Goal: Task Accomplishment & Management: Manage account settings

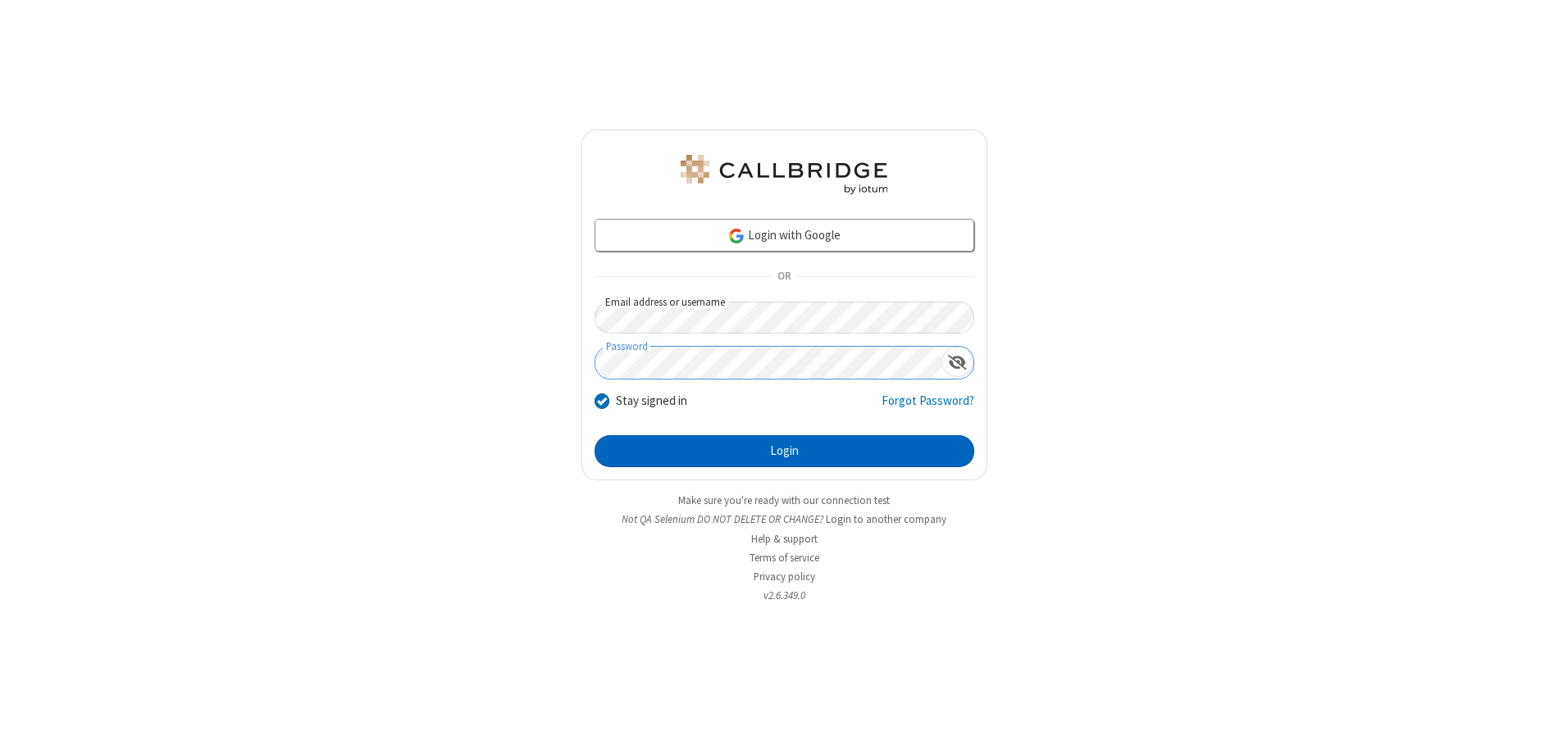
click at [784, 451] on button "Login" at bounding box center [784, 451] width 380 height 32
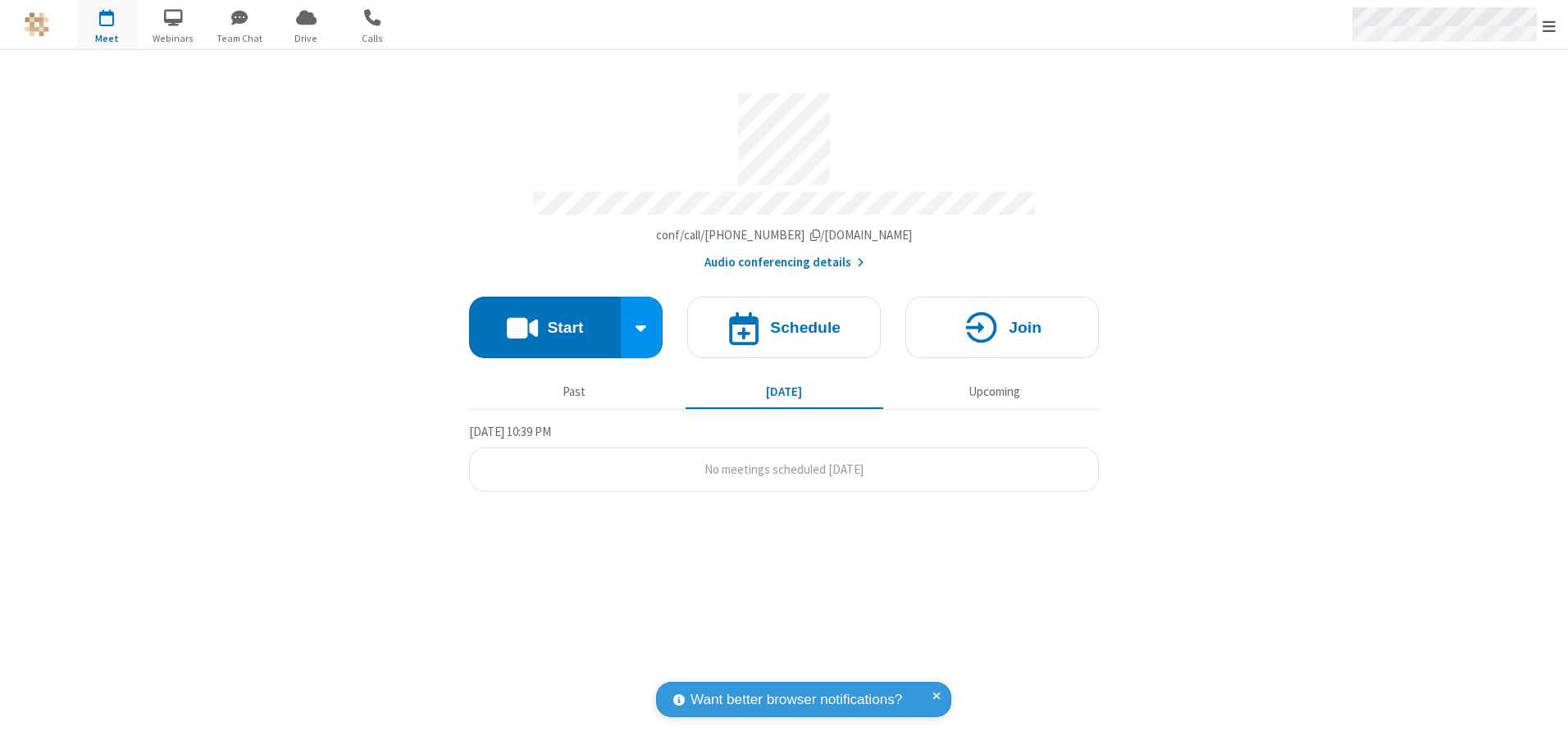
click at [1549, 25] on span "Open menu" at bounding box center [1548, 25] width 13 height 17
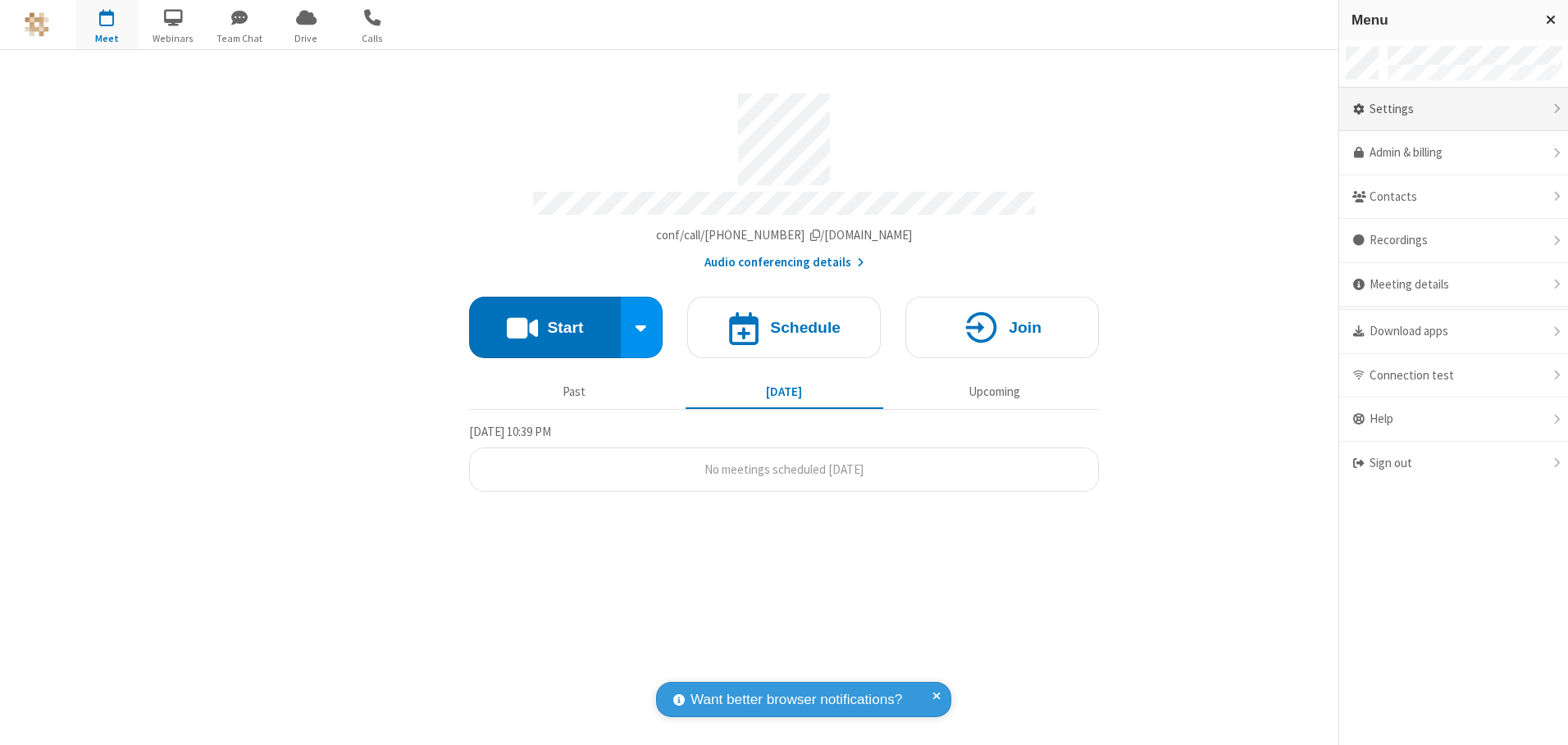
click at [1453, 109] on div "Settings" at bounding box center [1454, 110] width 229 height 44
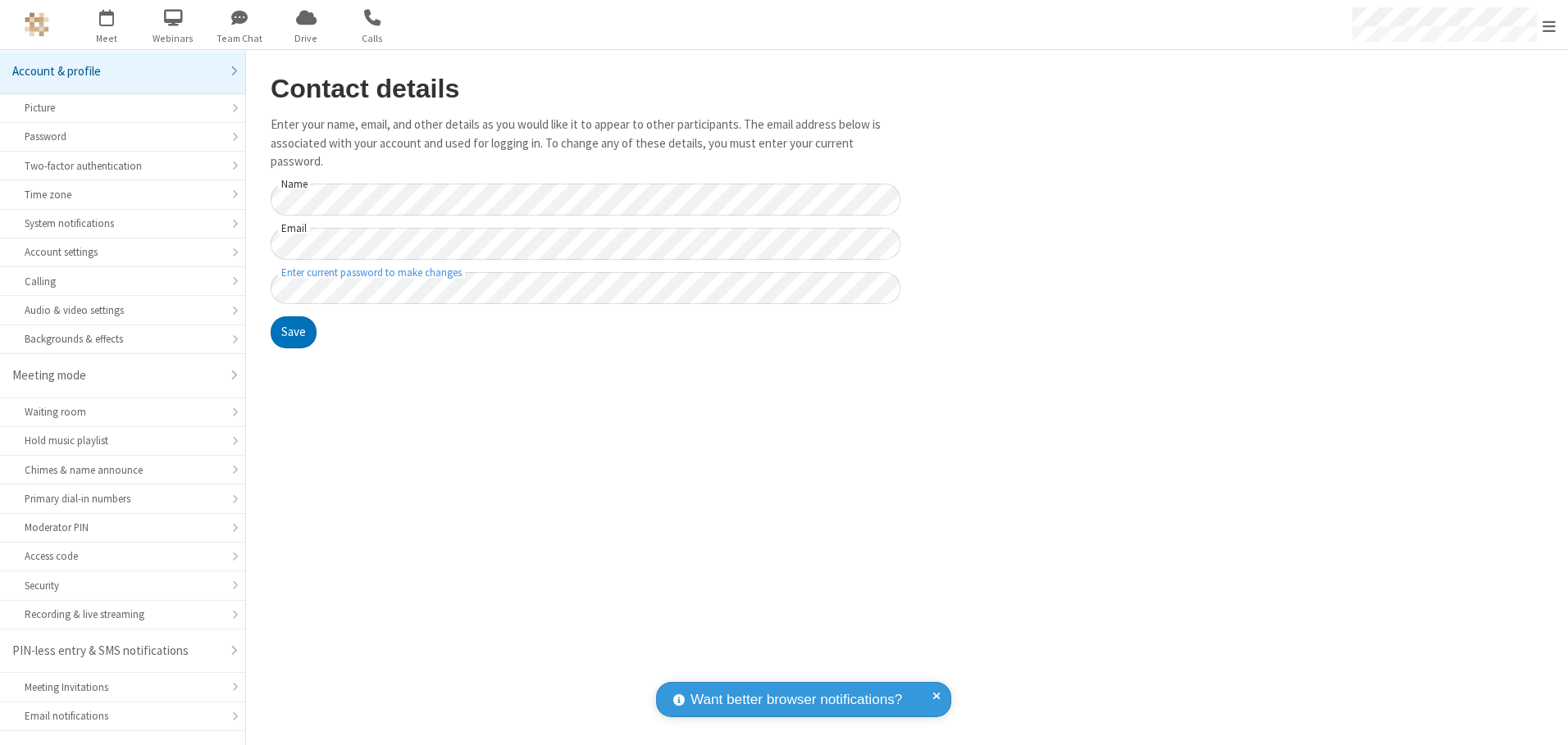
scroll to position [28, 0]
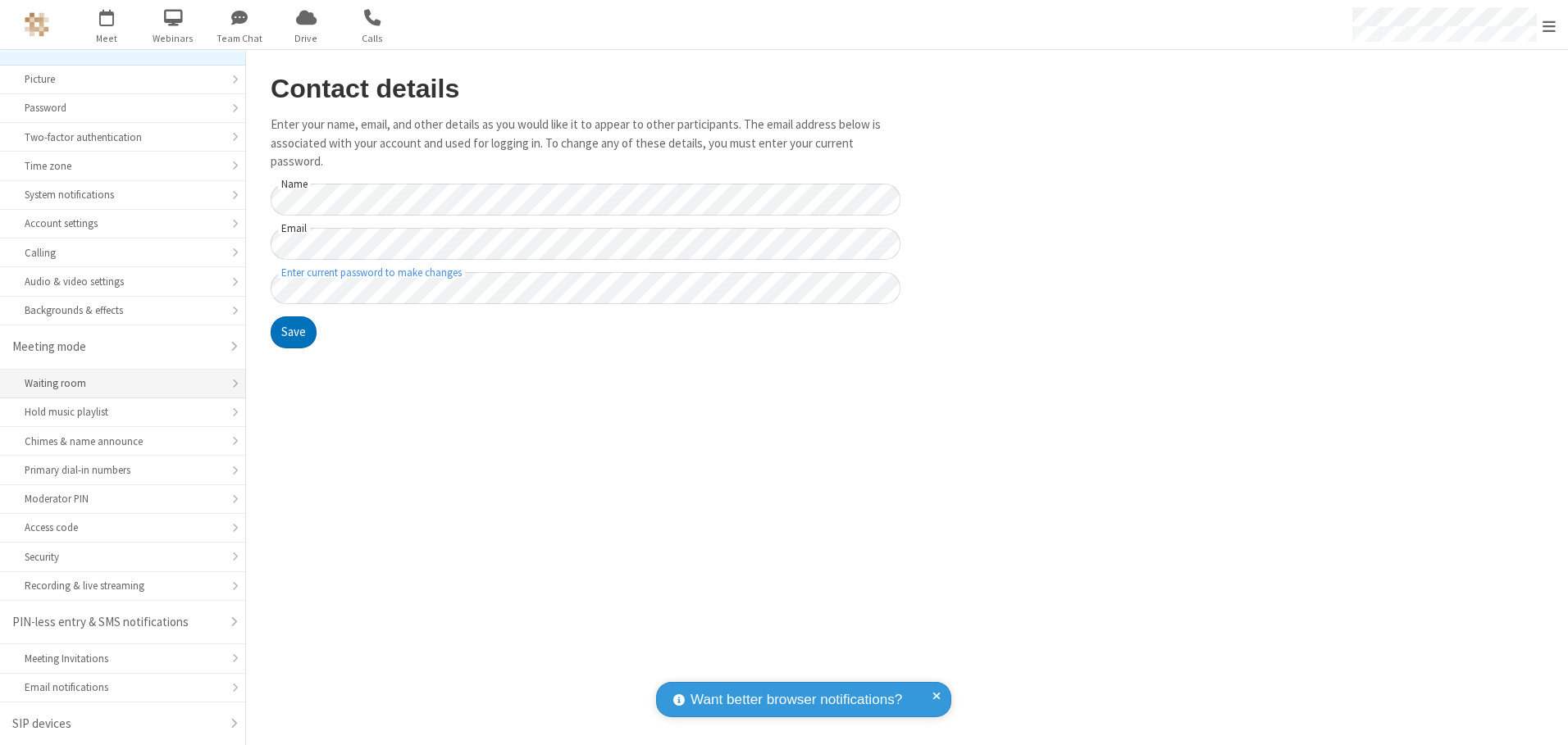
click at [117, 384] on div "Waiting room" at bounding box center [122, 384] width 196 height 16
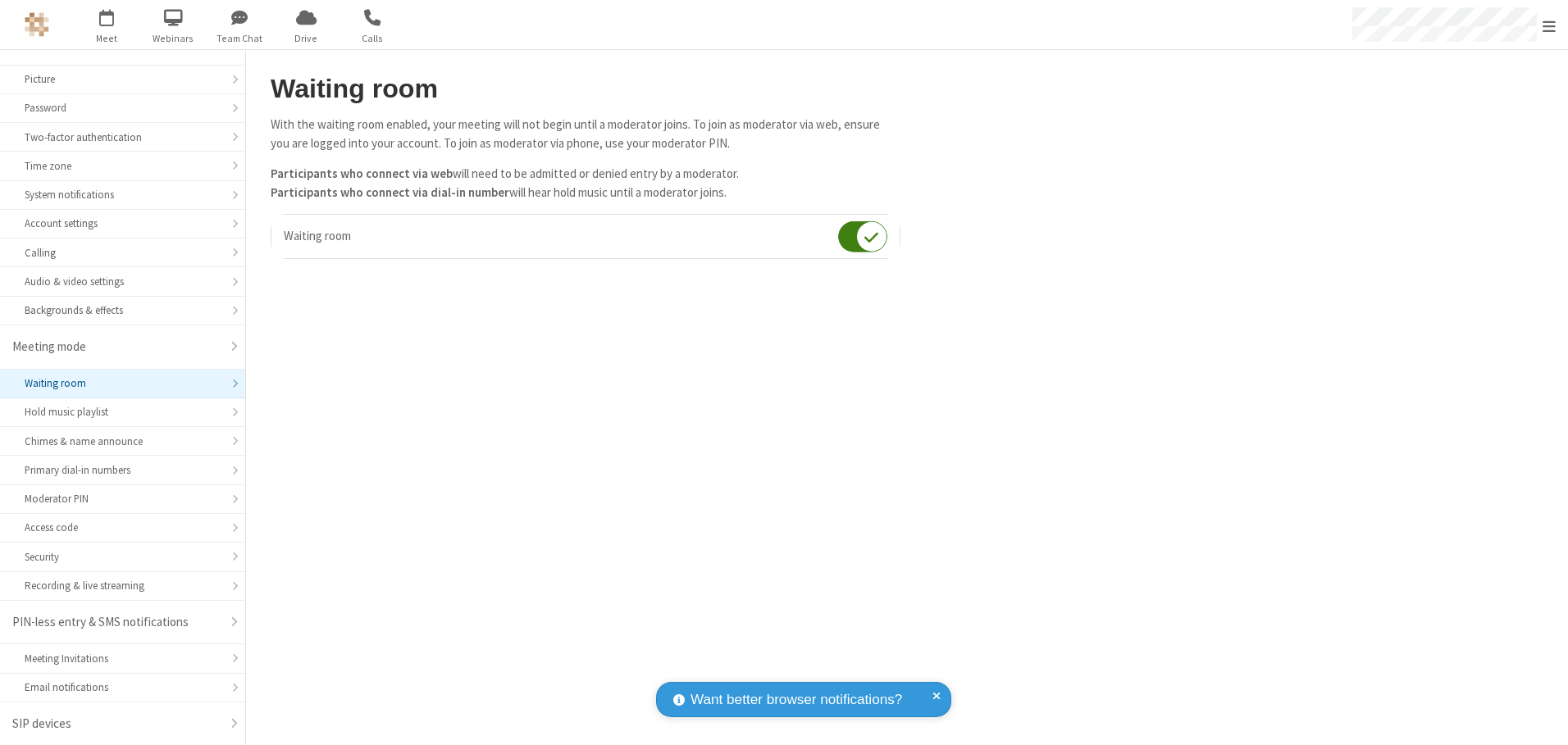
click at [863, 236] on input "checkbox" at bounding box center [863, 236] width 49 height 32
checkbox input "false"
click at [1549, 24] on span "Open menu" at bounding box center [1548, 25] width 13 height 17
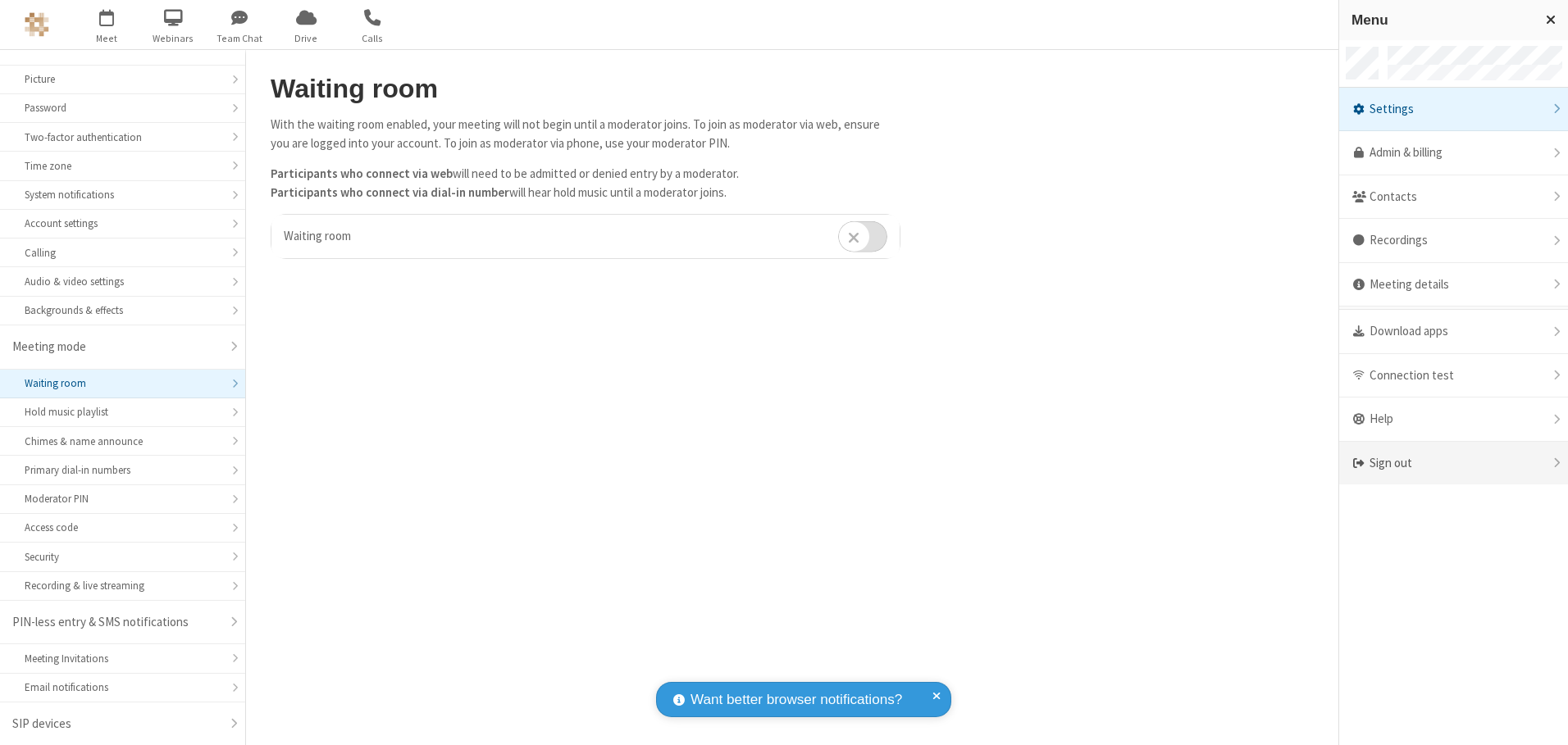
click at [1453, 463] on div "Sign out" at bounding box center [1454, 463] width 229 height 43
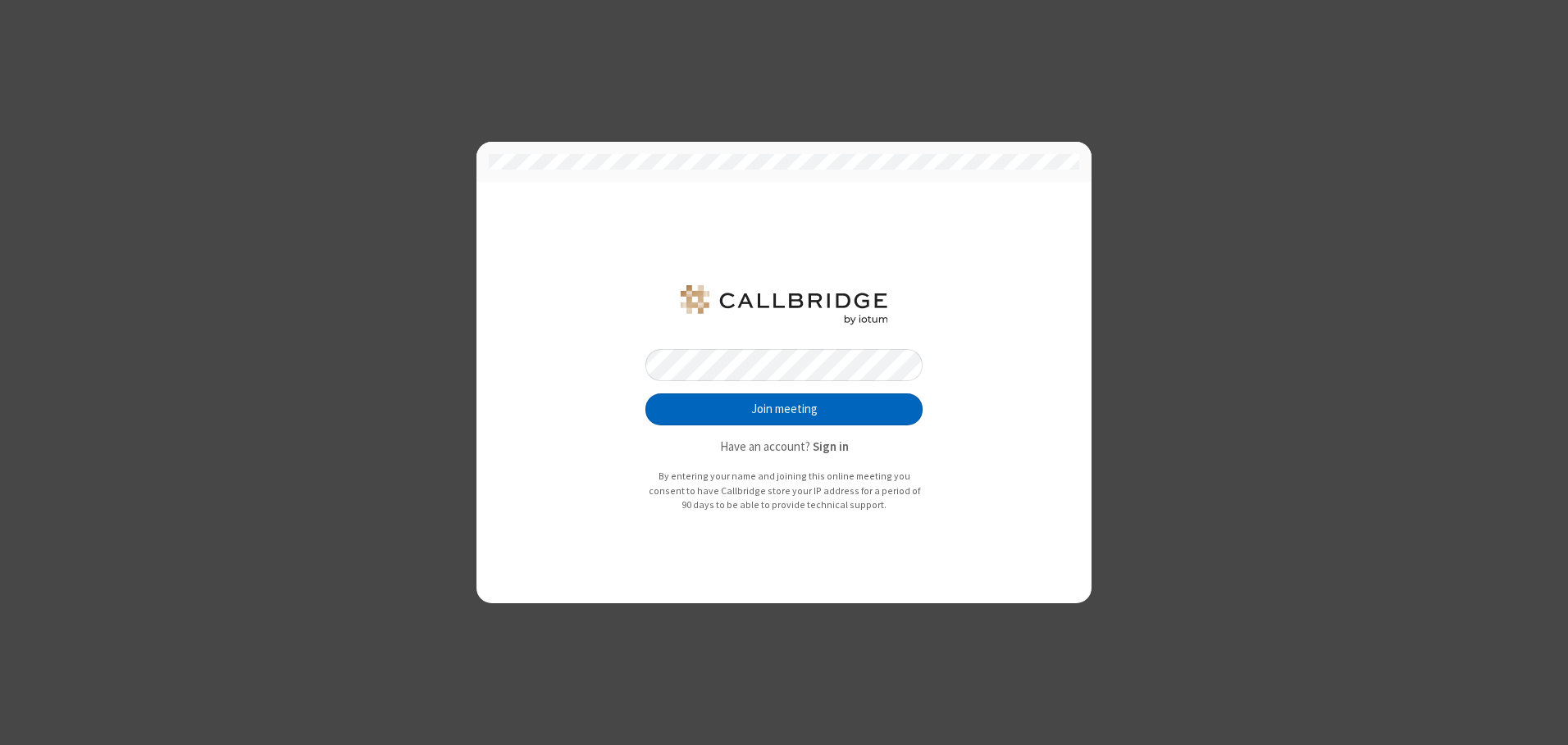
click at [784, 409] on button "Join meeting" at bounding box center [784, 409] width 277 height 32
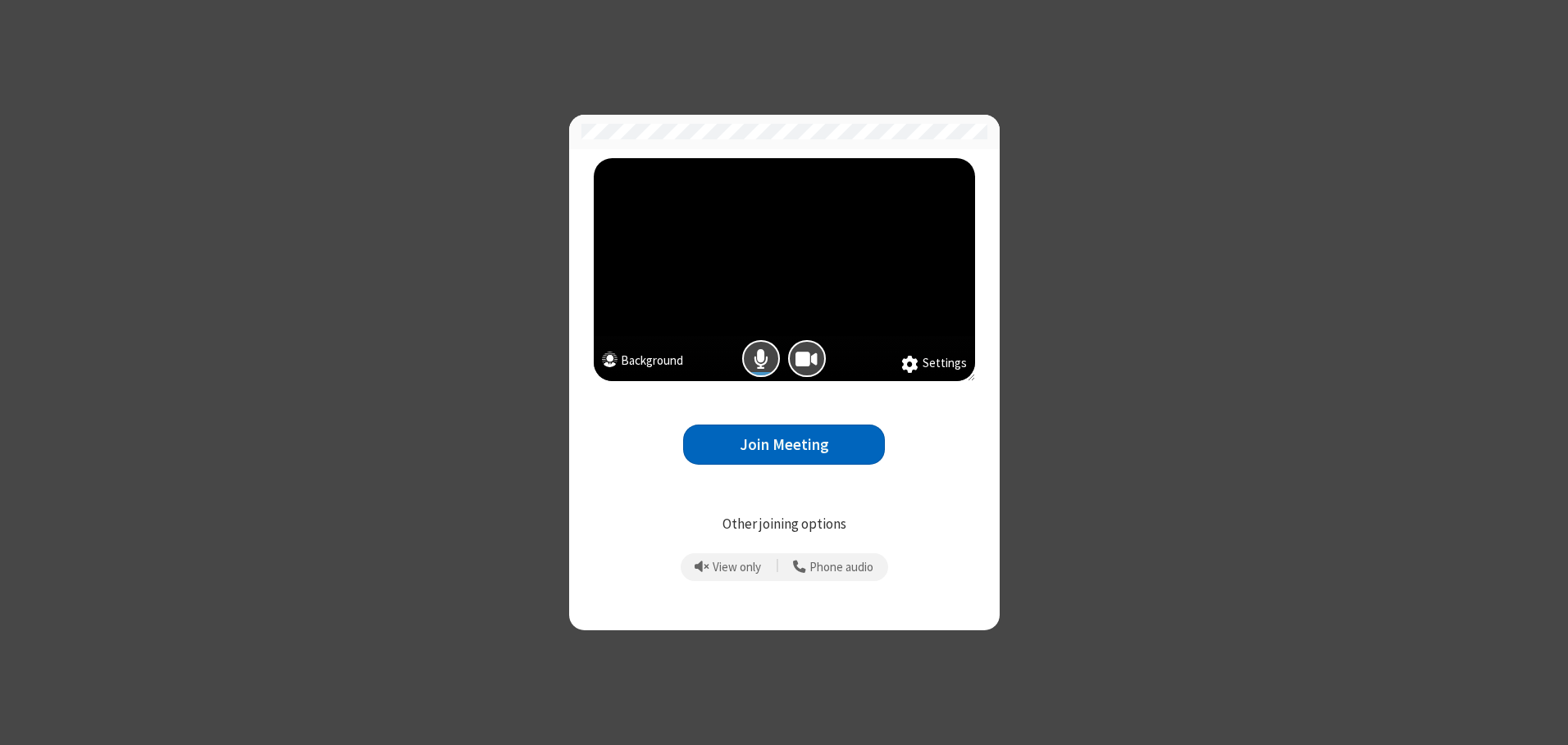
click at [784, 444] on button "Join Meeting" at bounding box center [784, 444] width 202 height 40
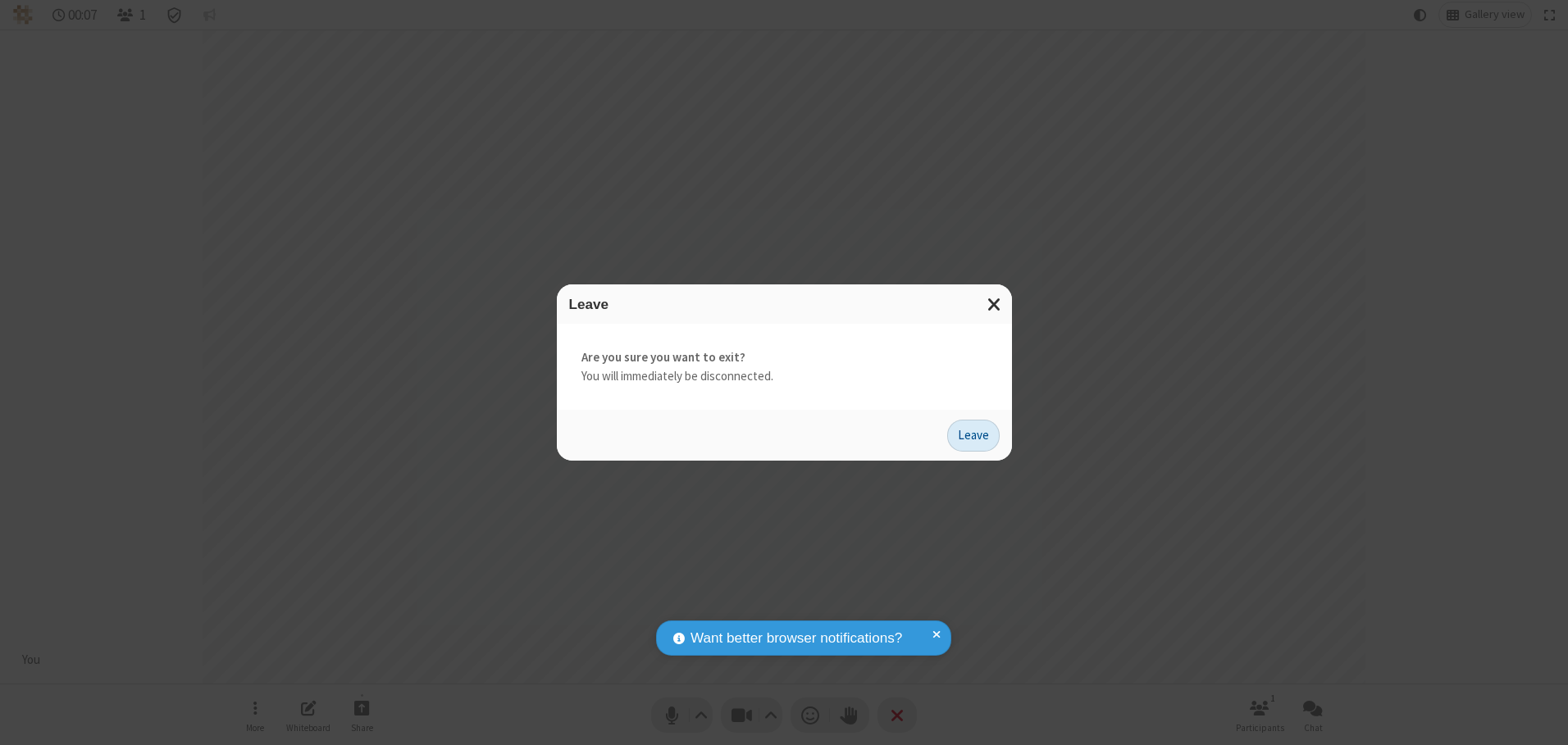
click at [974, 436] on button "Leave" at bounding box center [974, 436] width 53 height 32
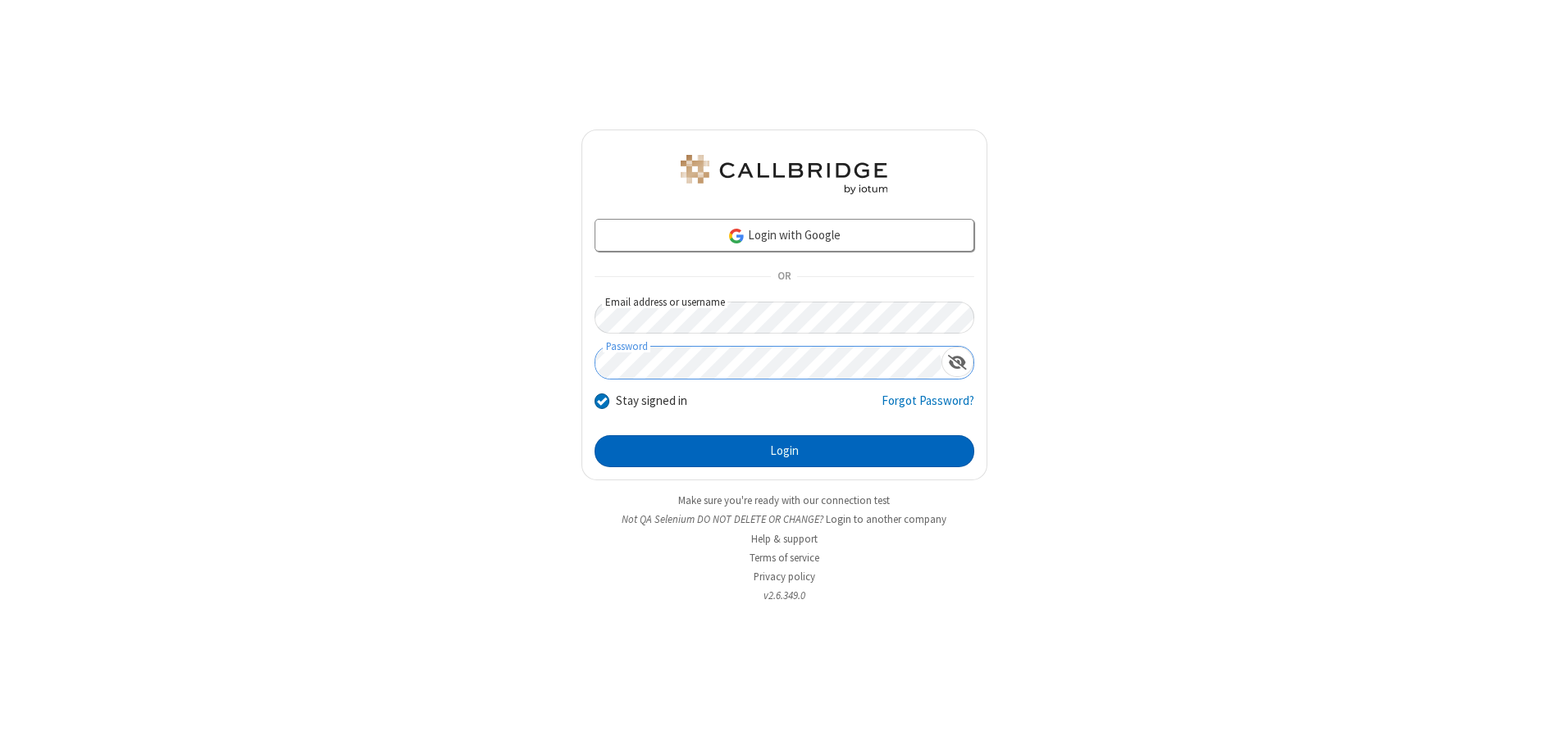
click at [784, 451] on button "Login" at bounding box center [784, 451] width 380 height 32
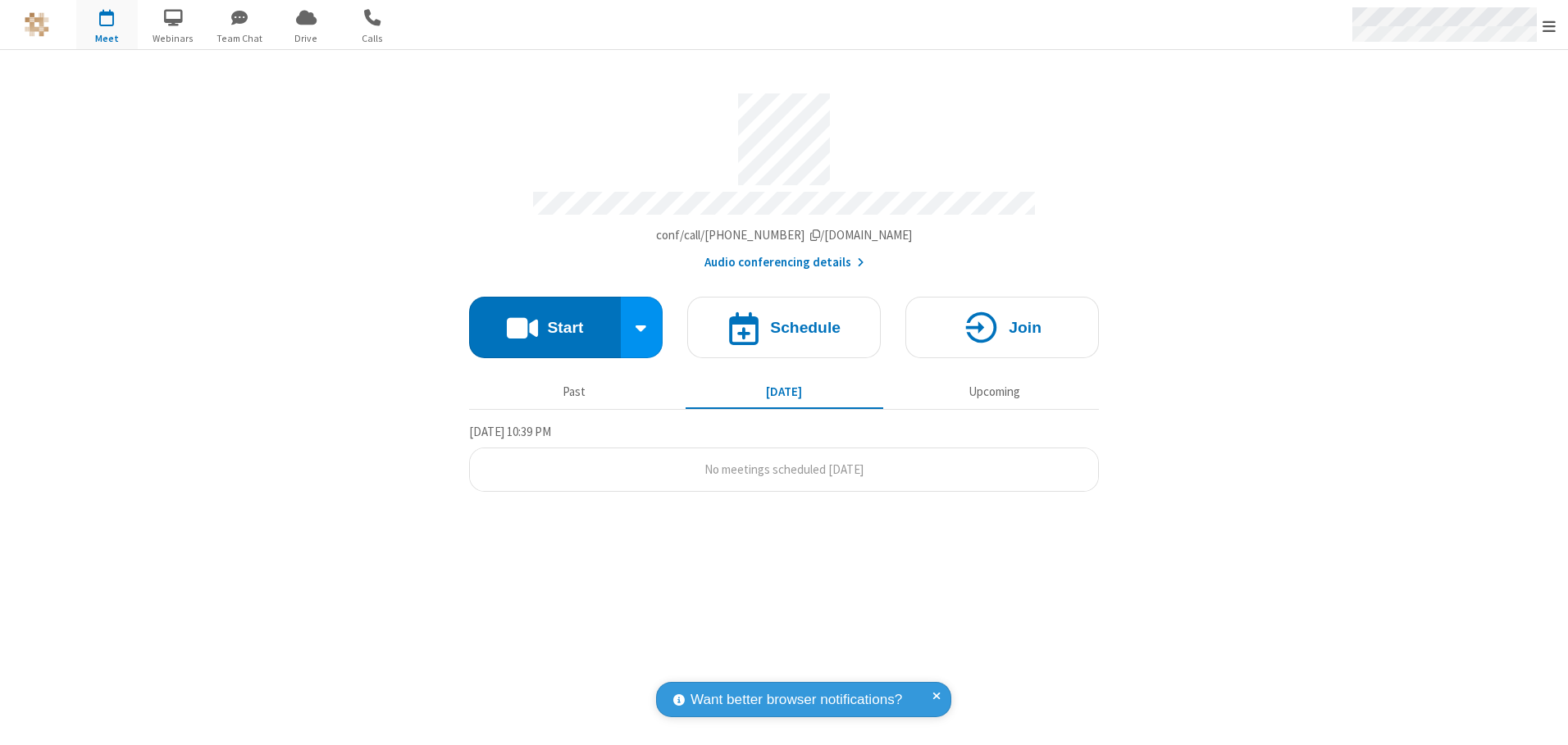
click at [1549, 25] on span "Open menu" at bounding box center [1548, 25] width 13 height 17
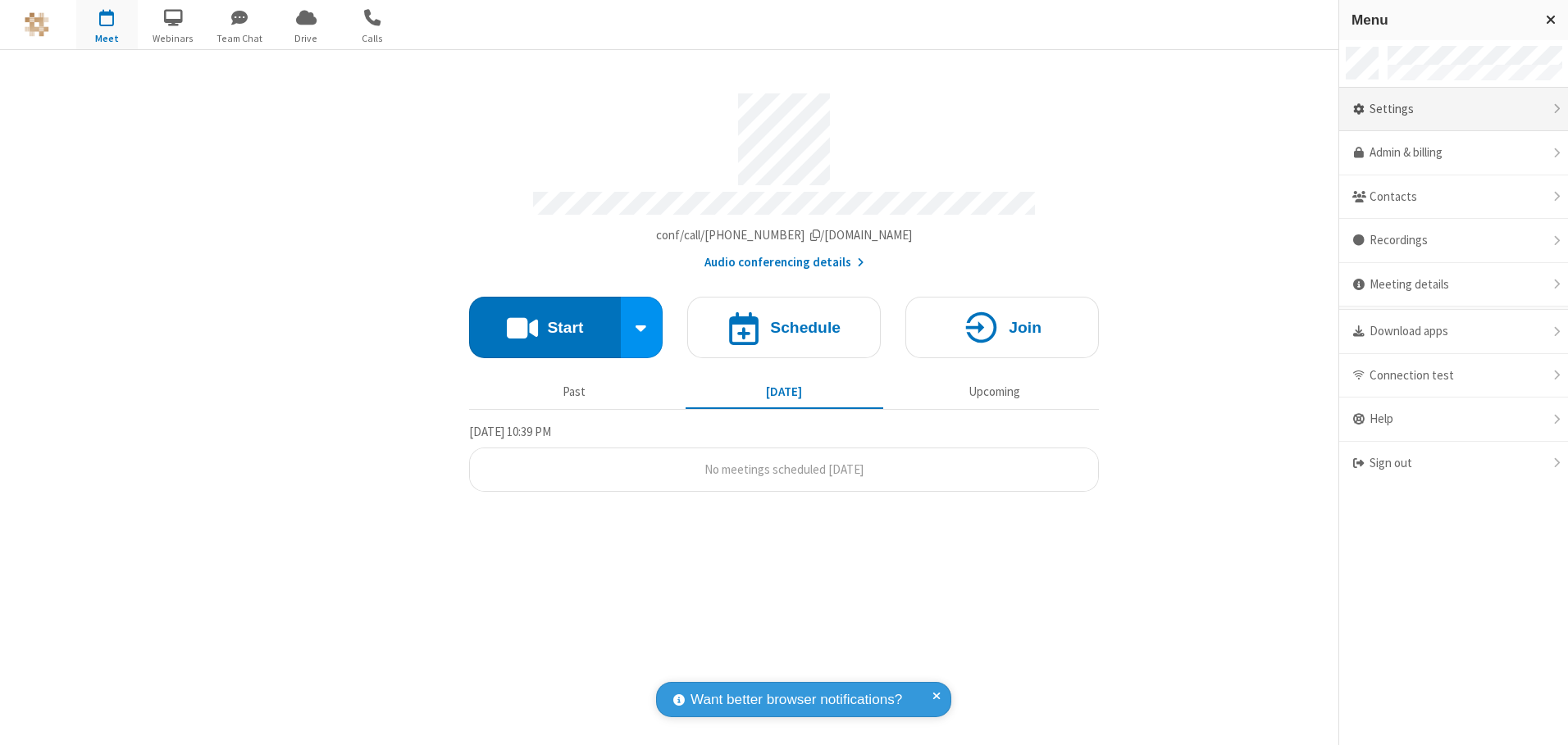
click at [1453, 109] on div "Settings" at bounding box center [1454, 110] width 229 height 44
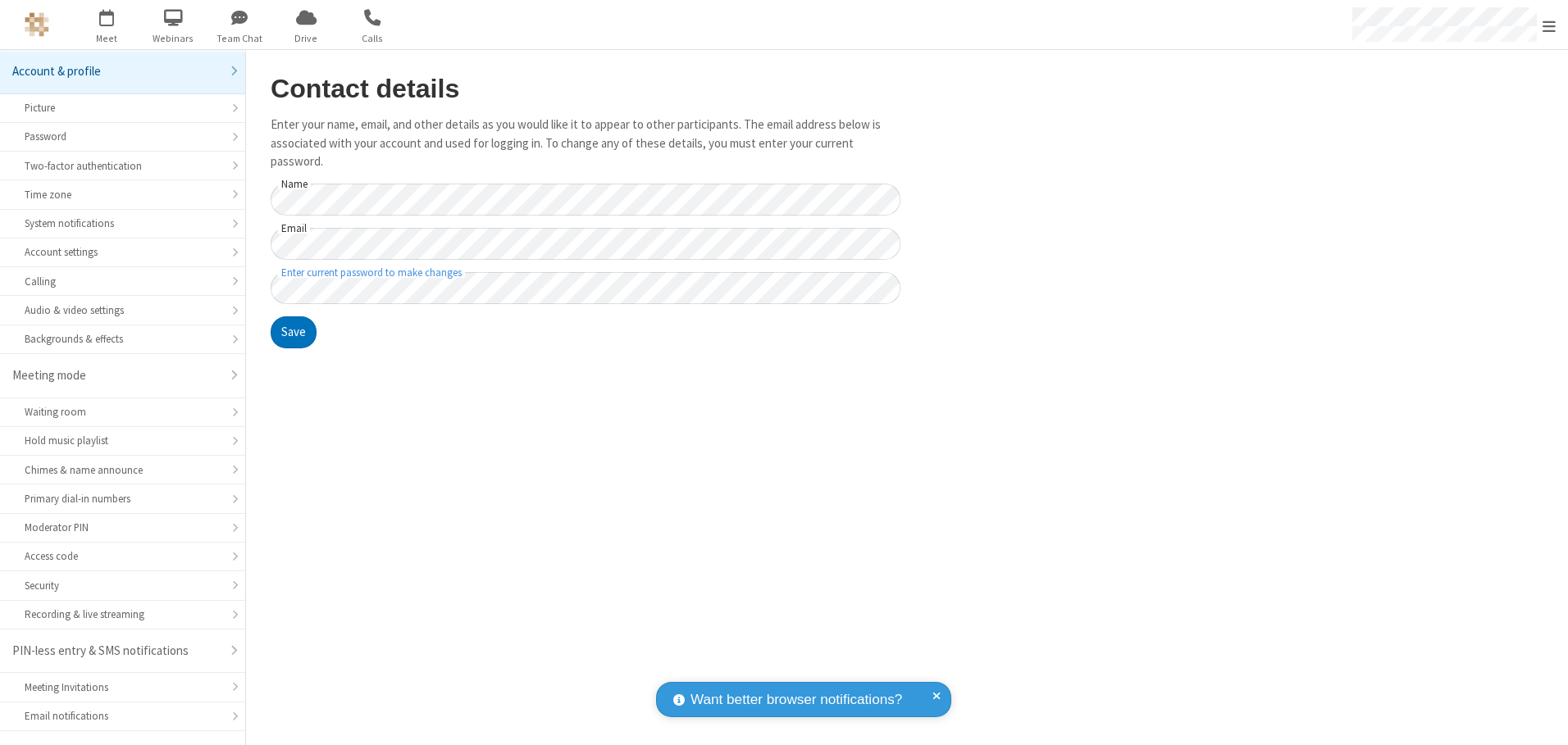
scroll to position [28, 0]
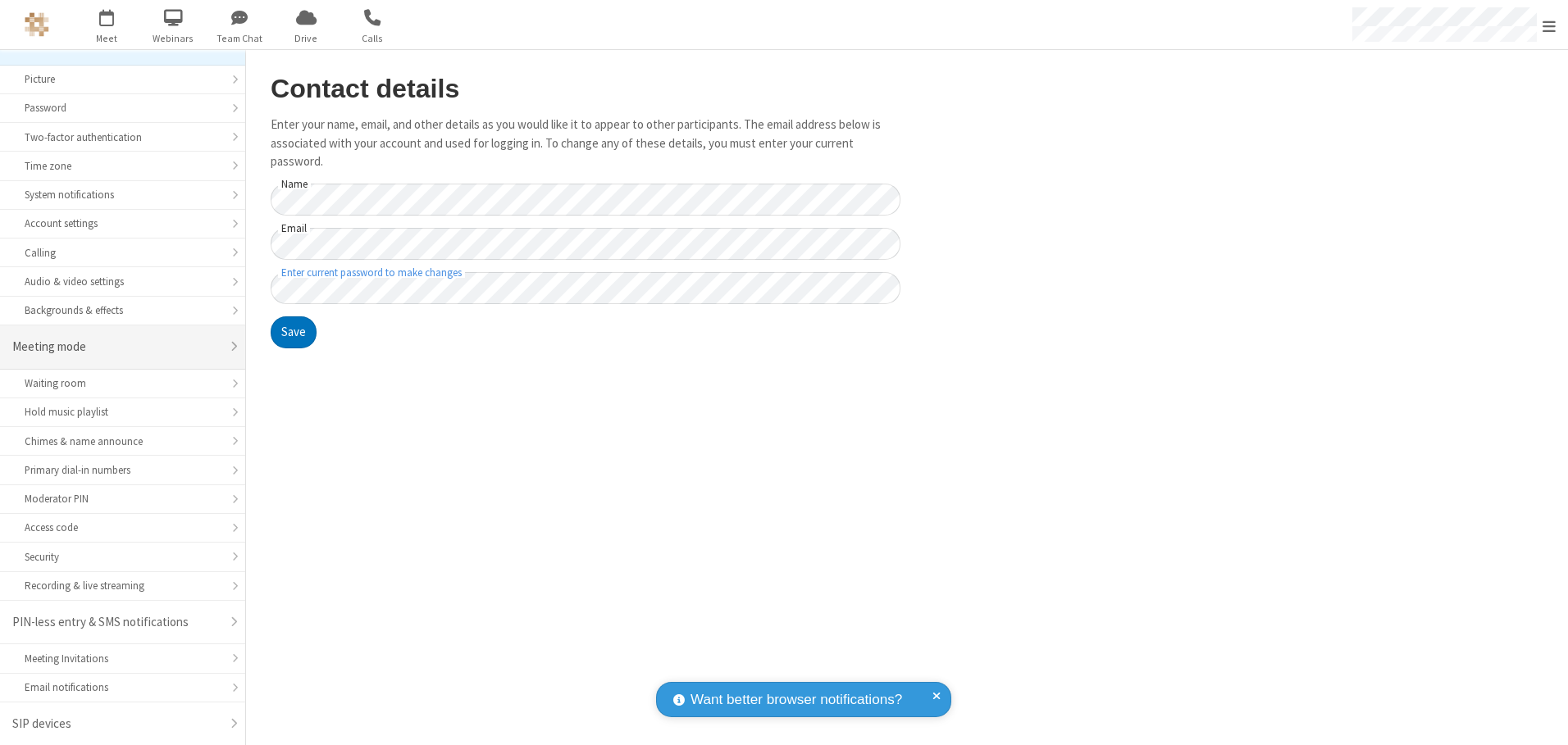
click at [117, 347] on div "Meeting mode" at bounding box center [117, 347] width 209 height 19
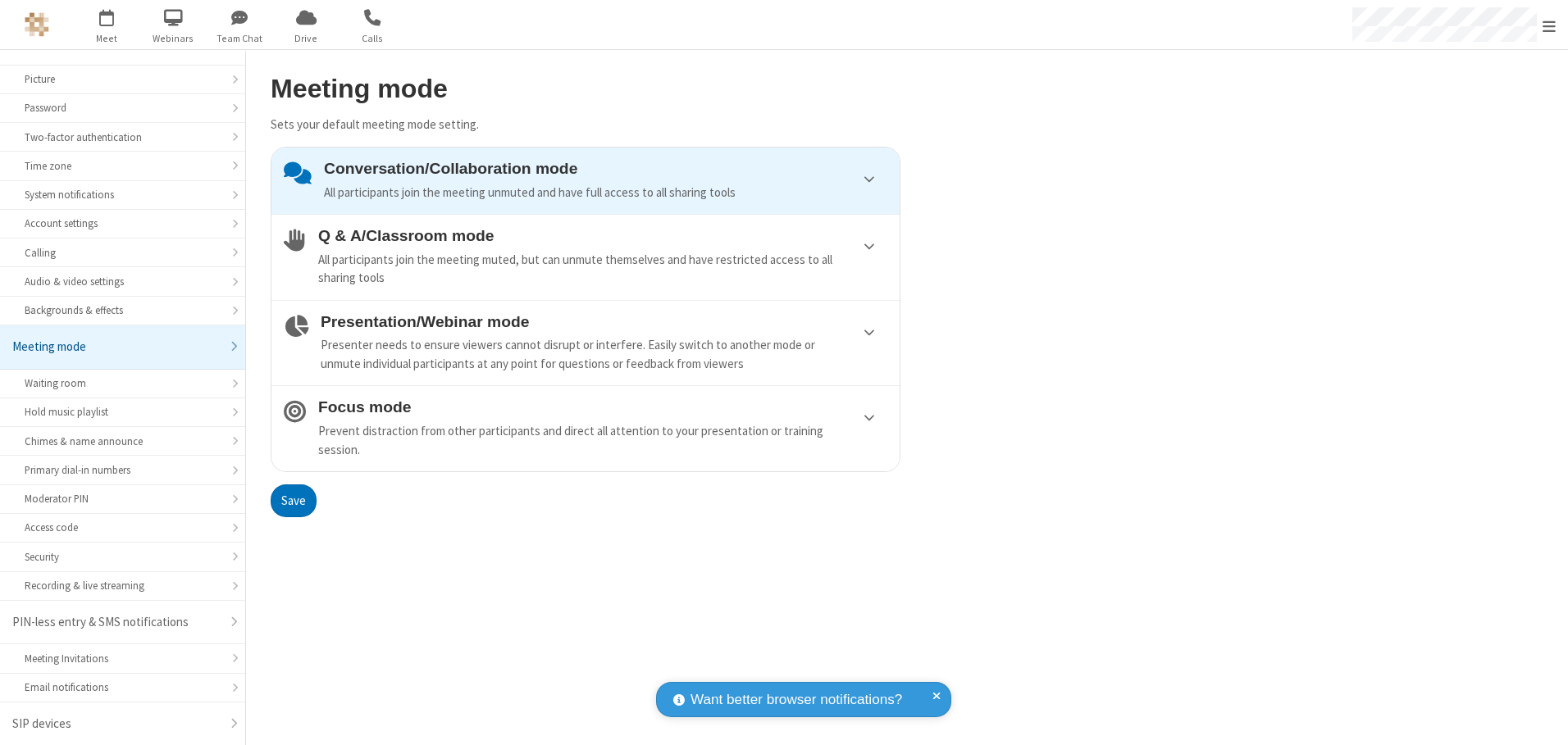
click at [586, 180] on div "Conversation/Collaboration mode All participants join the meeting unmuted and h…" at bounding box center [605, 180] width 563 height 42
click at [293, 500] on button "Save" at bounding box center [293, 500] width 46 height 32
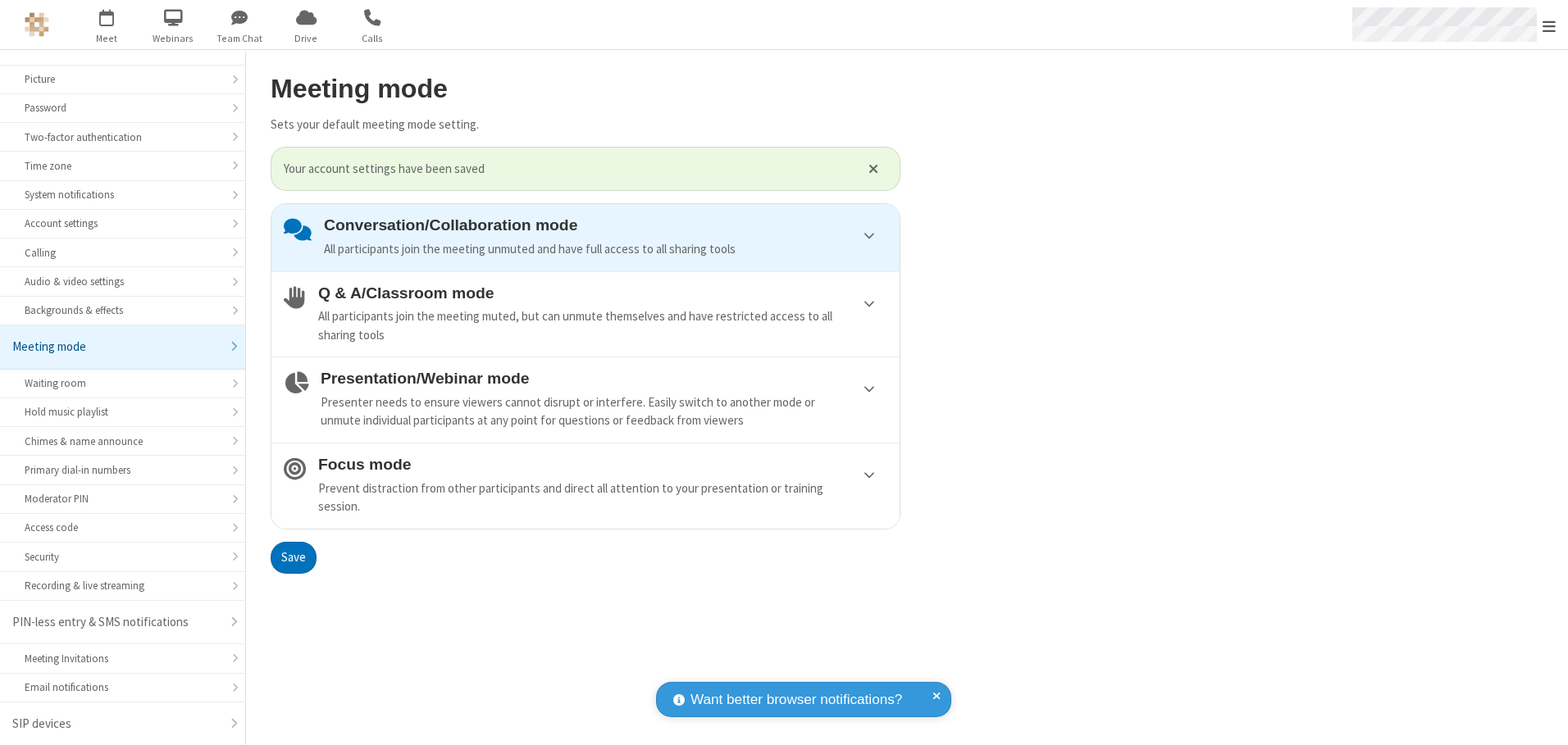
click at [1549, 24] on span "Open menu" at bounding box center [1548, 25] width 13 height 17
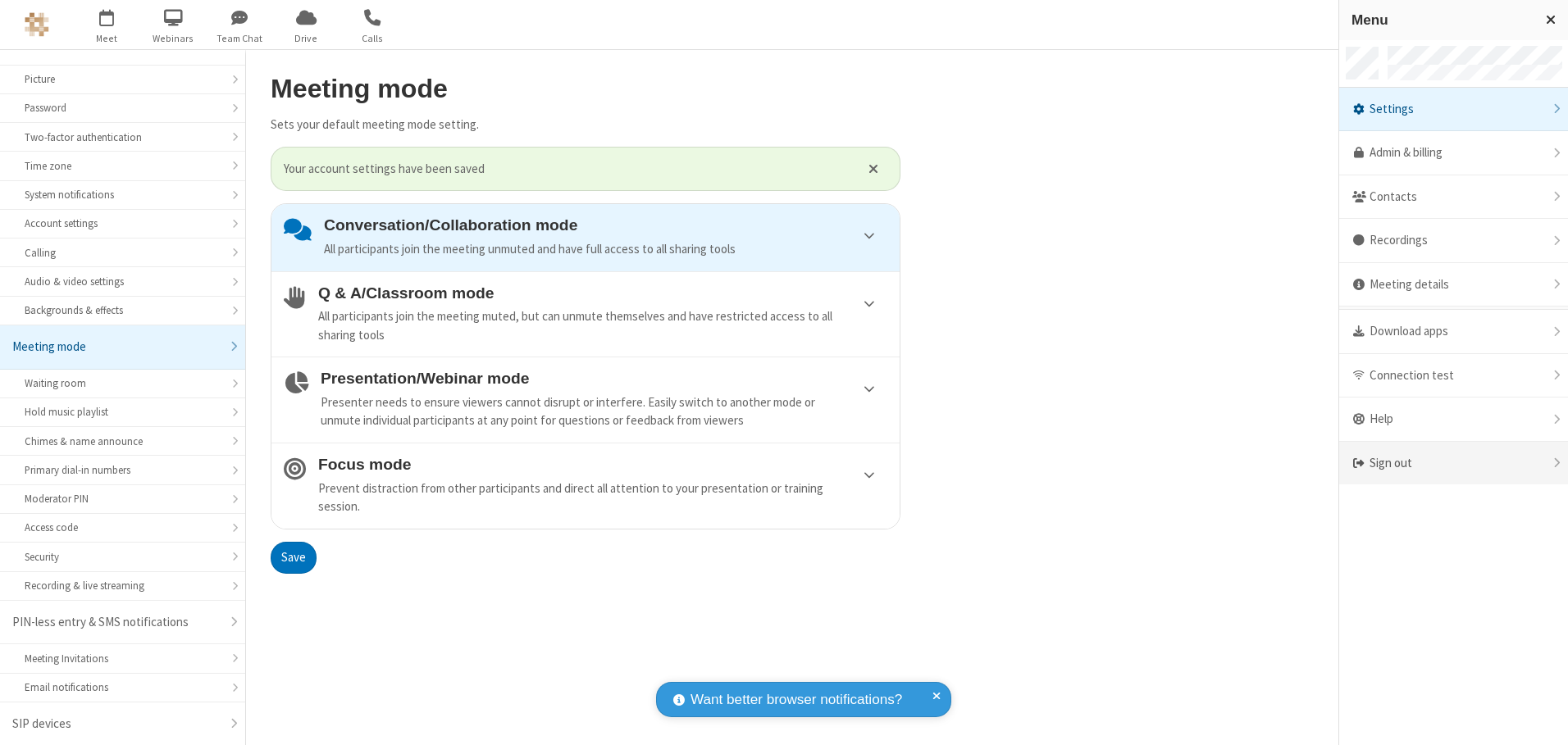
click at [1453, 463] on div "Sign out" at bounding box center [1454, 463] width 229 height 43
